Goal: Transaction & Acquisition: Obtain resource

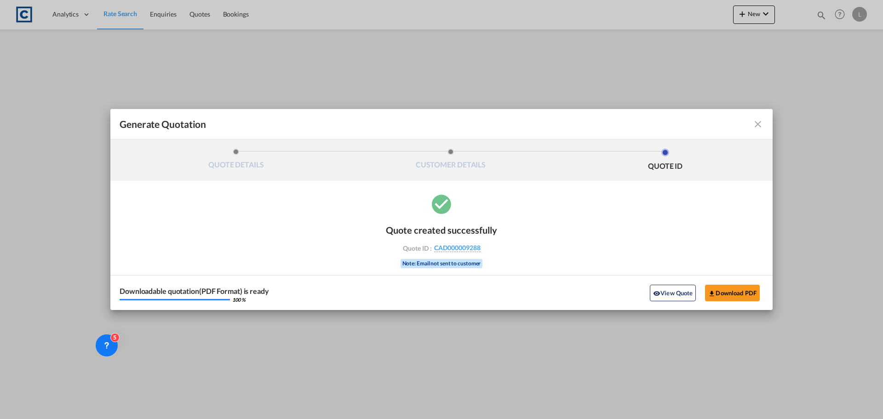
click at [758, 123] on md-icon "icon-close fg-AAA8AD cursor m-0" at bounding box center [758, 124] width 11 height 11
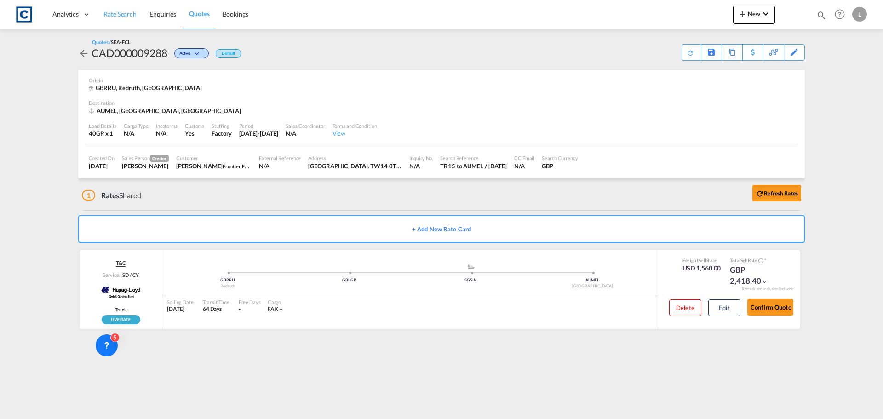
click at [119, 17] on span "Rate Search" at bounding box center [120, 14] width 33 height 8
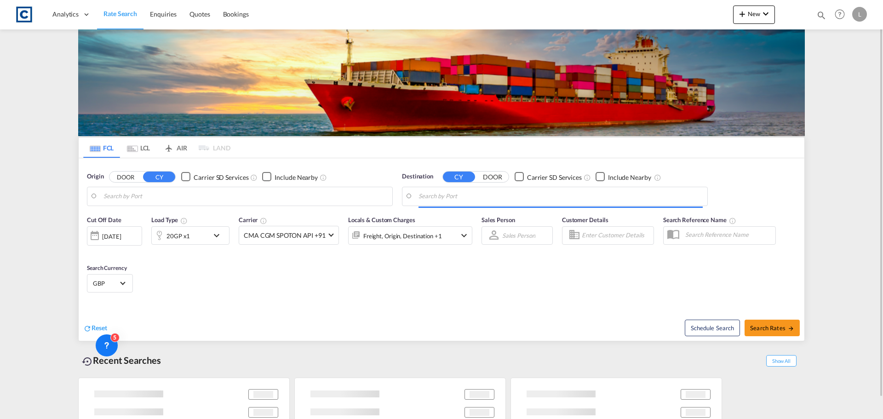
type input "GB-TR15, [GEOGRAPHIC_DATA]"
type input "[GEOGRAPHIC_DATA], [GEOGRAPHIC_DATA]"
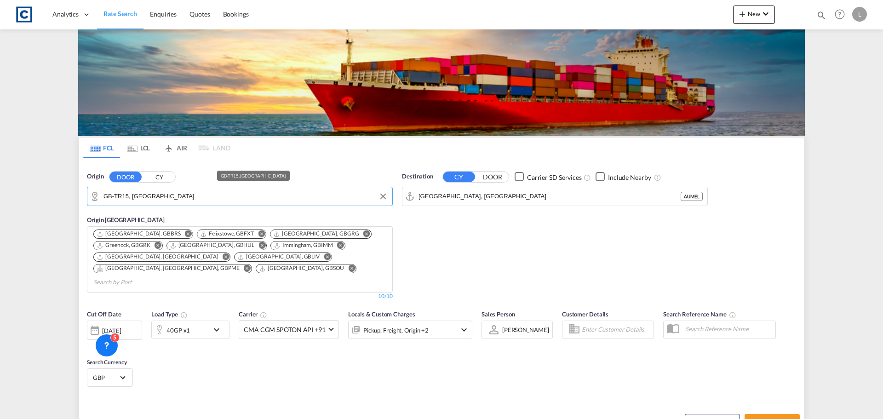
click at [162, 198] on input "GB-TR15, [GEOGRAPHIC_DATA]" at bounding box center [246, 197] width 284 height 14
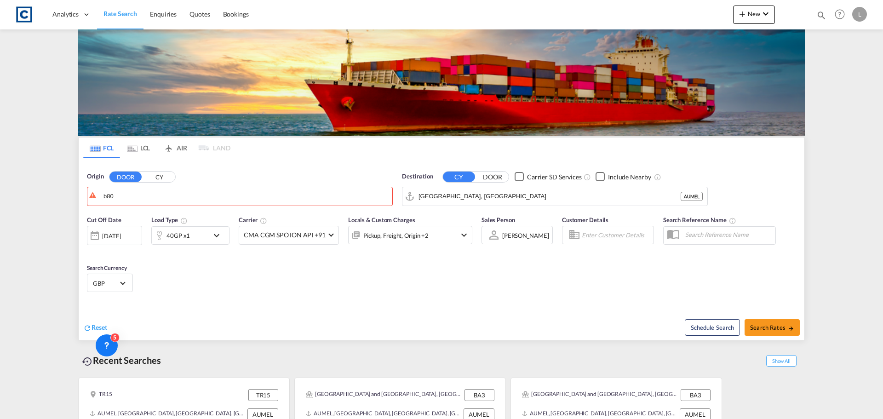
click at [146, 194] on div at bounding box center [441, 209] width 883 height 419
click at [140, 200] on body "Analytics Dashboard Rate Search Enquiries Quotes Bookings" at bounding box center [441, 209] width 883 height 419
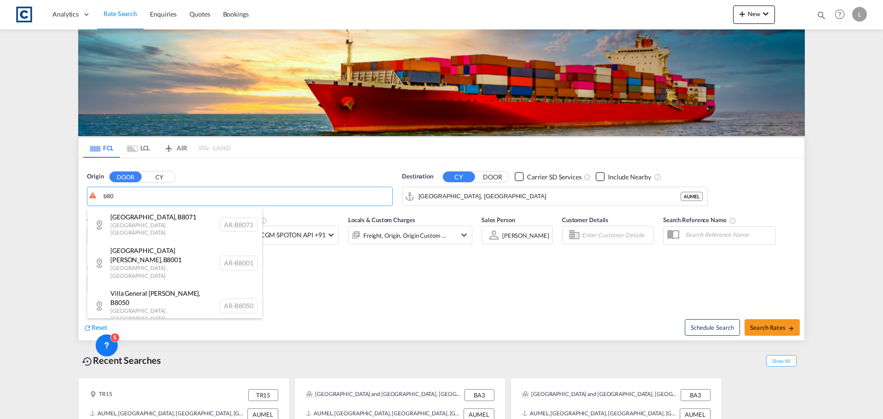
scroll to position [46, 0]
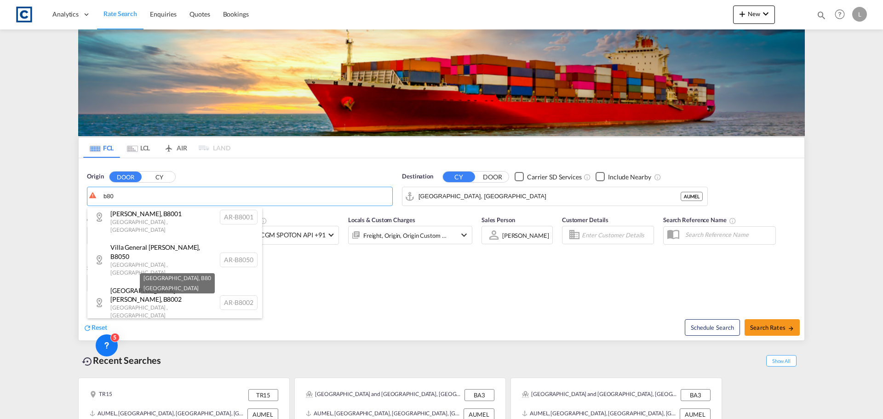
click at [223, 358] on div "[GEOGRAPHIC_DATA] , B80 [GEOGRAPHIC_DATA] [GEOGRAPHIC_DATA]-B80" at bounding box center [174, 372] width 175 height 28
type input "GB-B80, [GEOGRAPHIC_DATA]"
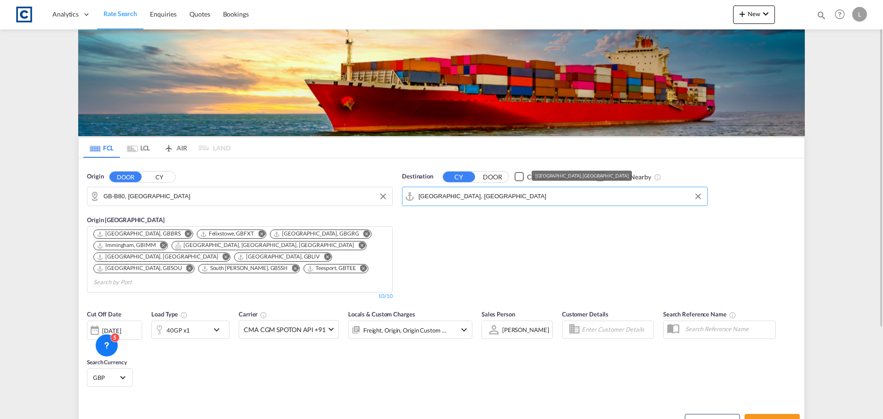
click at [484, 191] on input "[GEOGRAPHIC_DATA], [GEOGRAPHIC_DATA]" at bounding box center [561, 197] width 284 height 14
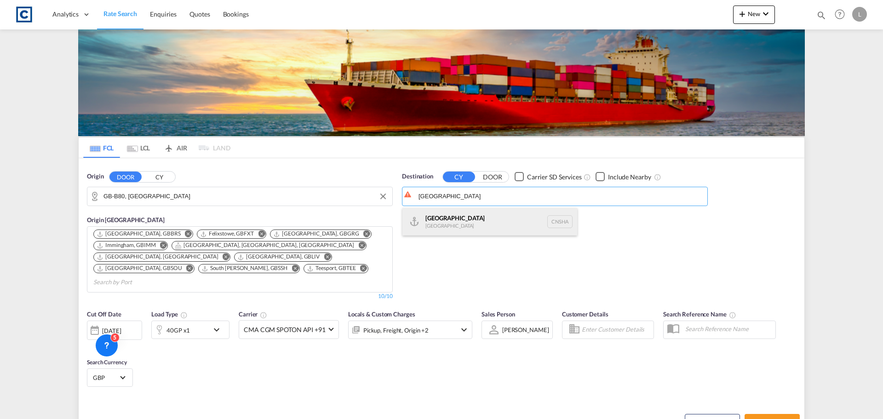
click at [450, 218] on div "Shanghai [GEOGRAPHIC_DATA] [GEOGRAPHIC_DATA]" at bounding box center [490, 222] width 175 height 28
type input "[GEOGRAPHIC_DATA], [GEOGRAPHIC_DATA]"
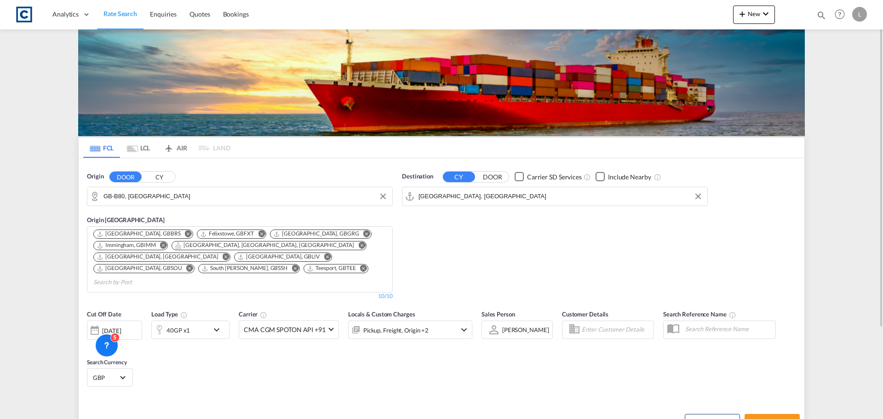
click at [210, 321] on div "40GP x1" at bounding box center [190, 330] width 78 height 18
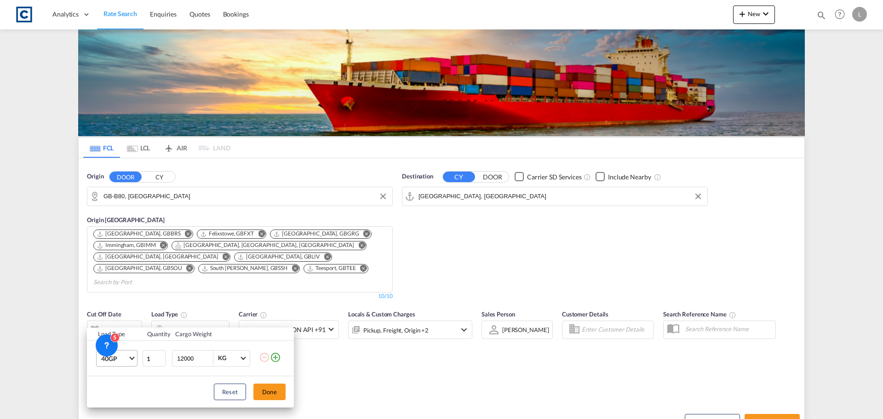
click at [121, 360] on span "40GP" at bounding box center [114, 358] width 27 height 9
click at [114, 307] on div "20GP" at bounding box center [109, 308] width 16 height 9
drag, startPoint x: 195, startPoint y: 358, endPoint x: 94, endPoint y: 363, distance: 100.4
click at [98, 363] on tr "20GP 1 12000 KG KG" at bounding box center [190, 358] width 207 height 35
type input "18000"
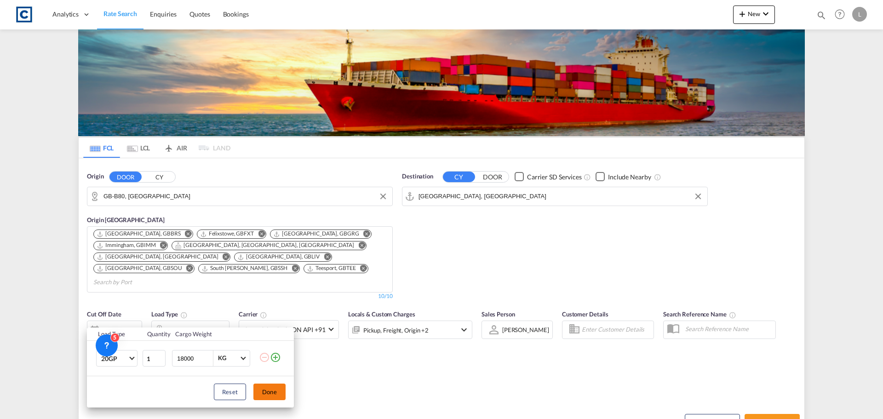
click at [271, 392] on button "Done" at bounding box center [270, 392] width 32 height 17
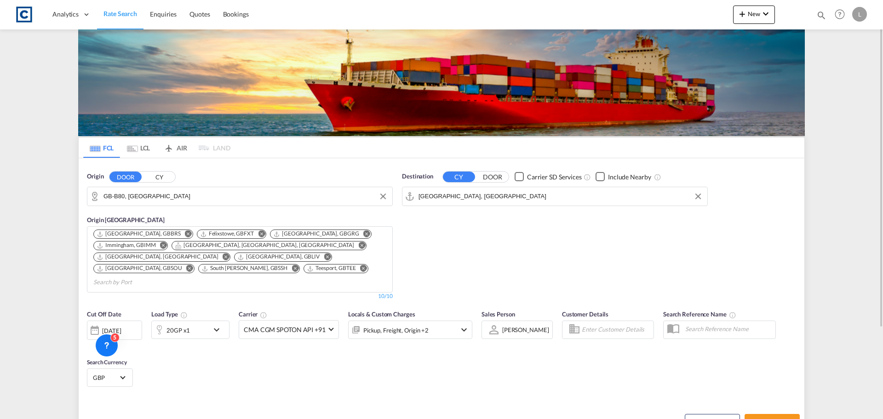
click at [440, 321] on div "Pickup, Freight, Origin +2" at bounding box center [398, 330] width 98 height 18
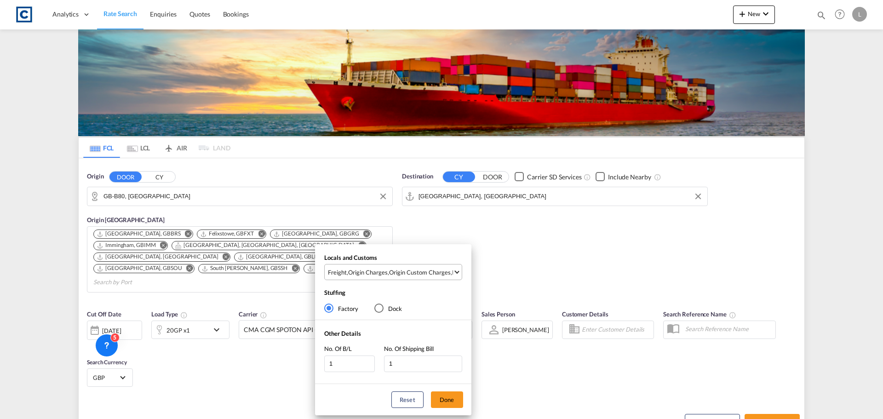
click at [392, 273] on div "Origin Custom Charges" at bounding box center [420, 272] width 62 height 8
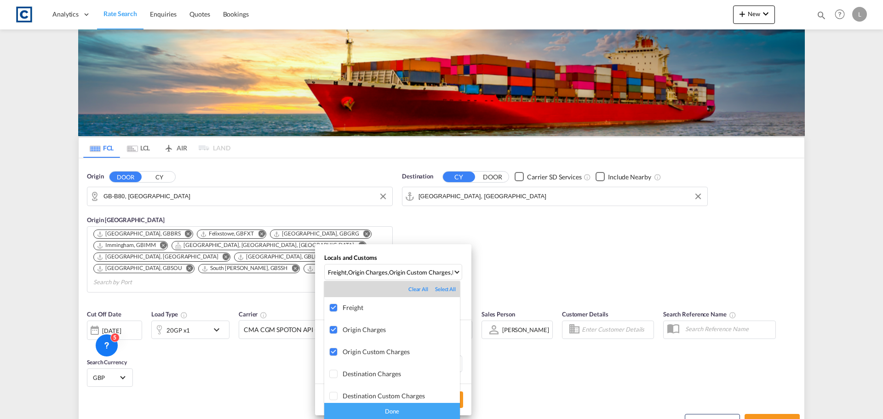
click at [397, 414] on div "Done" at bounding box center [392, 411] width 136 height 16
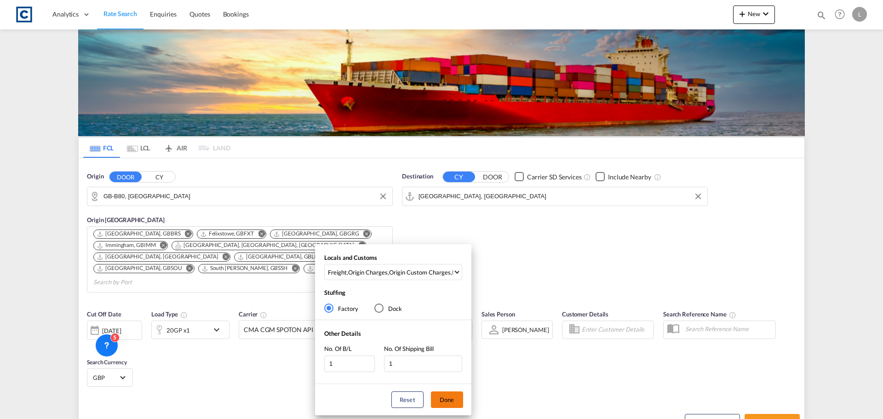
click at [448, 400] on button "Done" at bounding box center [447, 400] width 32 height 17
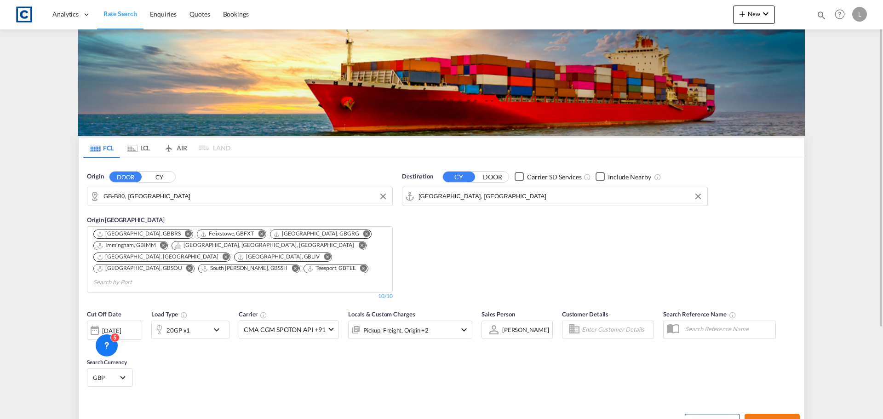
click at [769, 414] on button "Search Rates" at bounding box center [772, 422] width 55 height 17
type input "B80 to CNSHA / [DATE]"
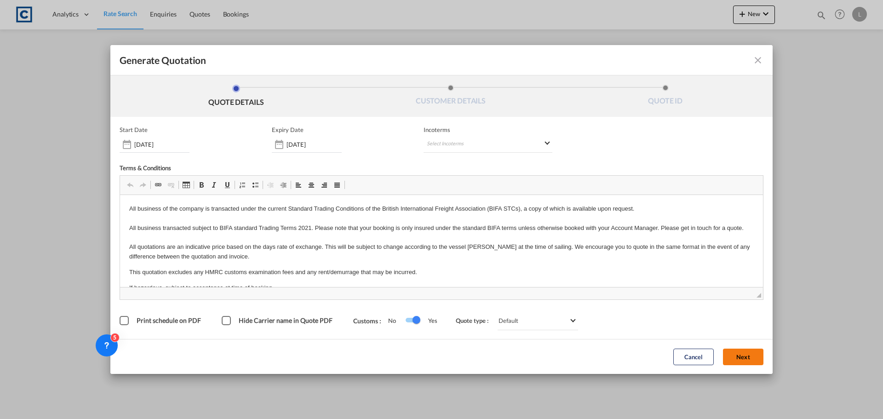
click at [741, 361] on button "Next" at bounding box center [743, 357] width 40 height 17
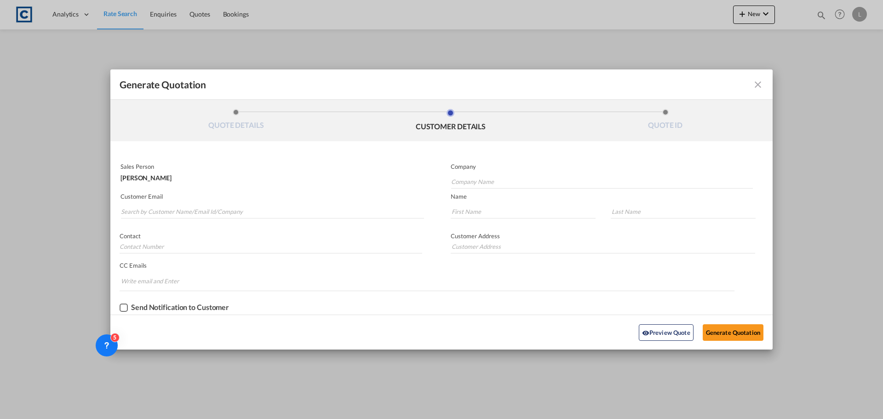
click at [264, 221] on div "Customer Email" at bounding box center [275, 207] width 331 height 34
click at [269, 213] on input "Search by Customer Name/Email Id/Company" at bounding box center [272, 212] width 303 height 14
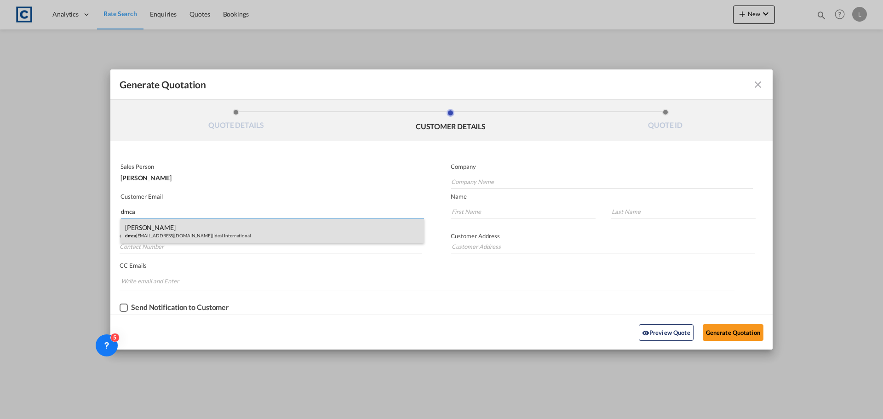
type input "dmca"
click at [153, 226] on div "[PERSON_NAME] dmca [EMAIL_ADDRESS][DOMAIN_NAME] | Ideal International" at bounding box center [273, 231] width 304 height 25
type input "Ideal International"
type input "[EMAIL_ADDRESS][DOMAIN_NAME]"
type input "[PERSON_NAME]"
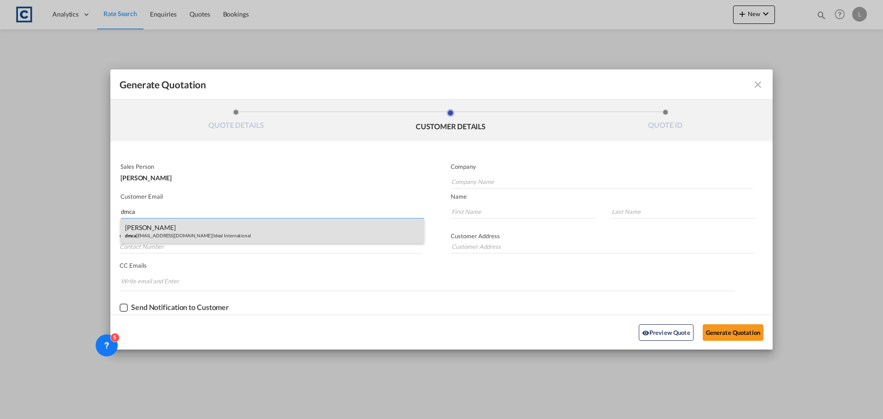
type input "[PERSON_NAME]"
type input "01708528495"
type input "[STREET_ADDRESS]"
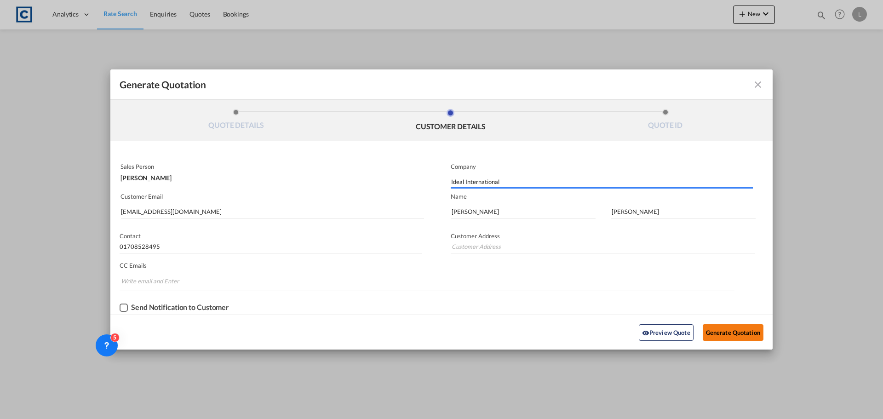
click at [733, 327] on button "Generate Quotation" at bounding box center [733, 332] width 61 height 17
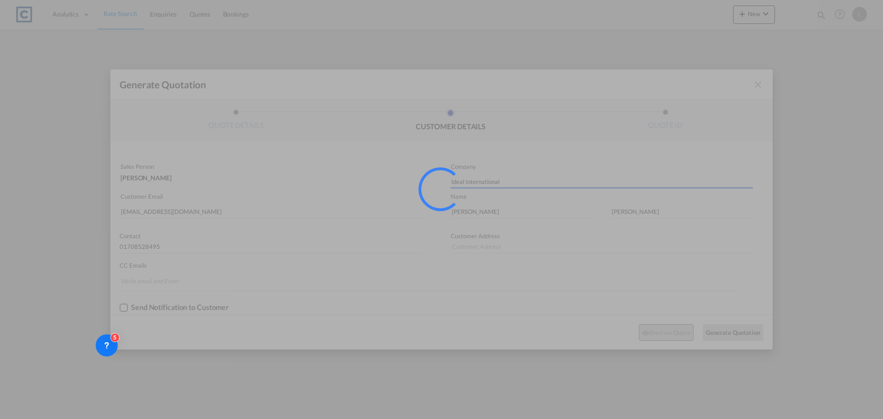
type input "[STREET_ADDRESS]"
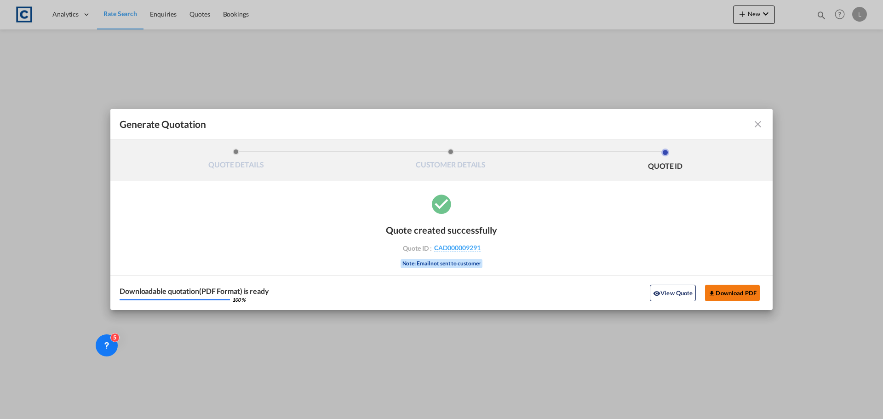
click at [745, 295] on button "Download PDF" at bounding box center [732, 293] width 55 height 17
click at [761, 128] on md-icon "icon-close fg-AAA8AD cursor m-0" at bounding box center [758, 124] width 11 height 11
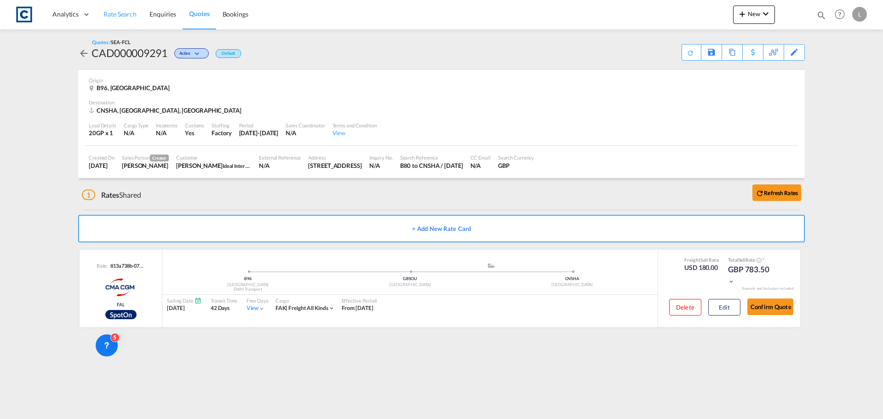
click at [121, 13] on span "Rate Search" at bounding box center [120, 14] width 33 height 8
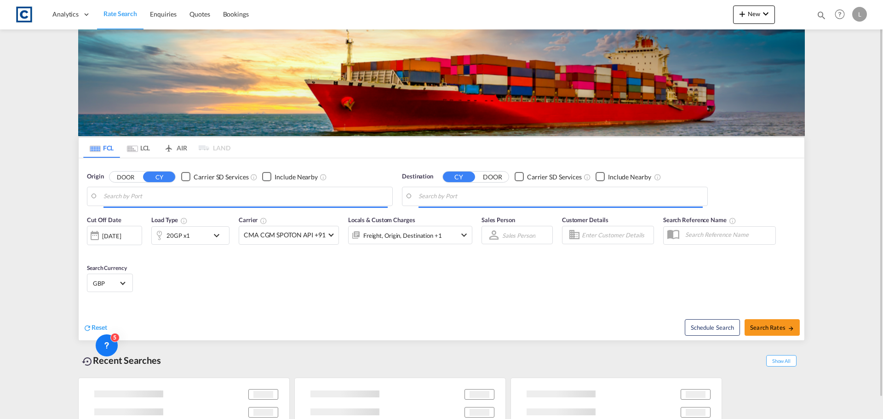
type input "GB-B96, Redditch"
type input "[GEOGRAPHIC_DATA], [GEOGRAPHIC_DATA]"
